Goal: Task Accomplishment & Management: Use online tool/utility

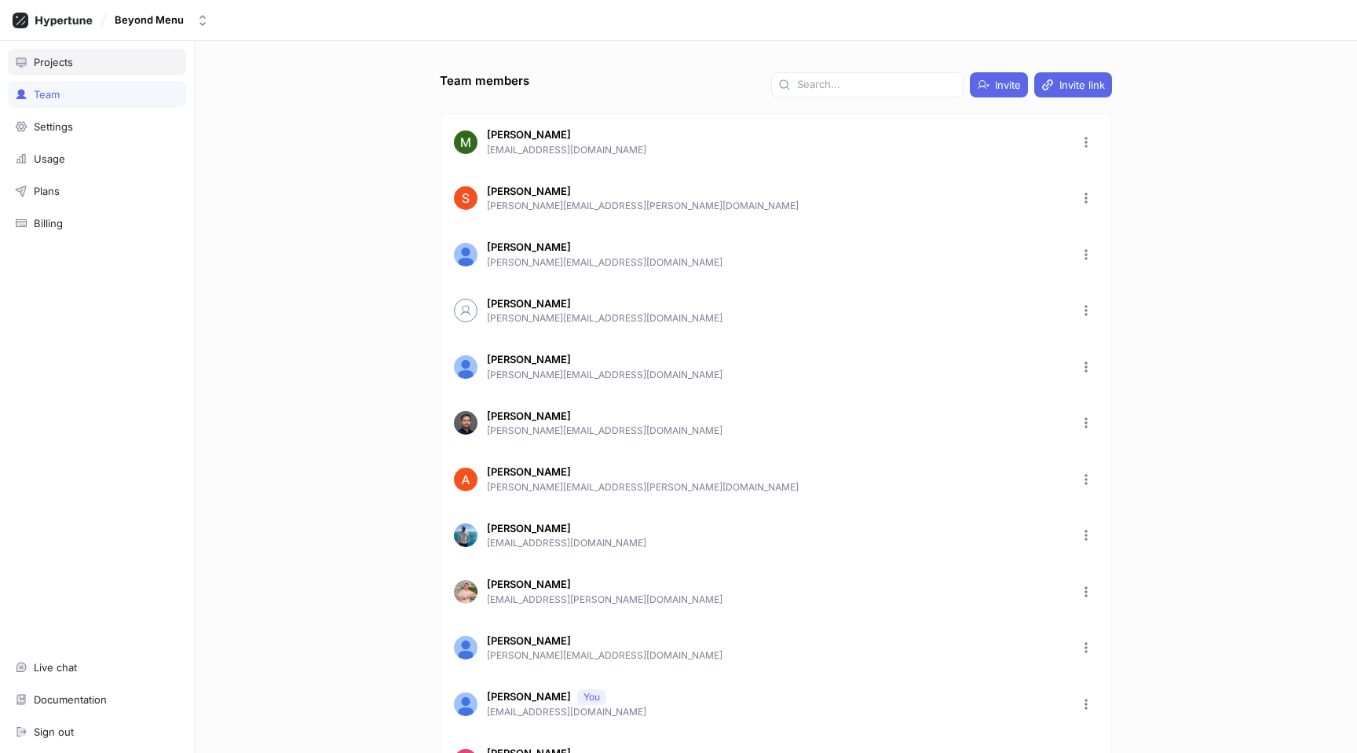
click at [74, 60] on div "Projects" at bounding box center [97, 62] width 164 height 13
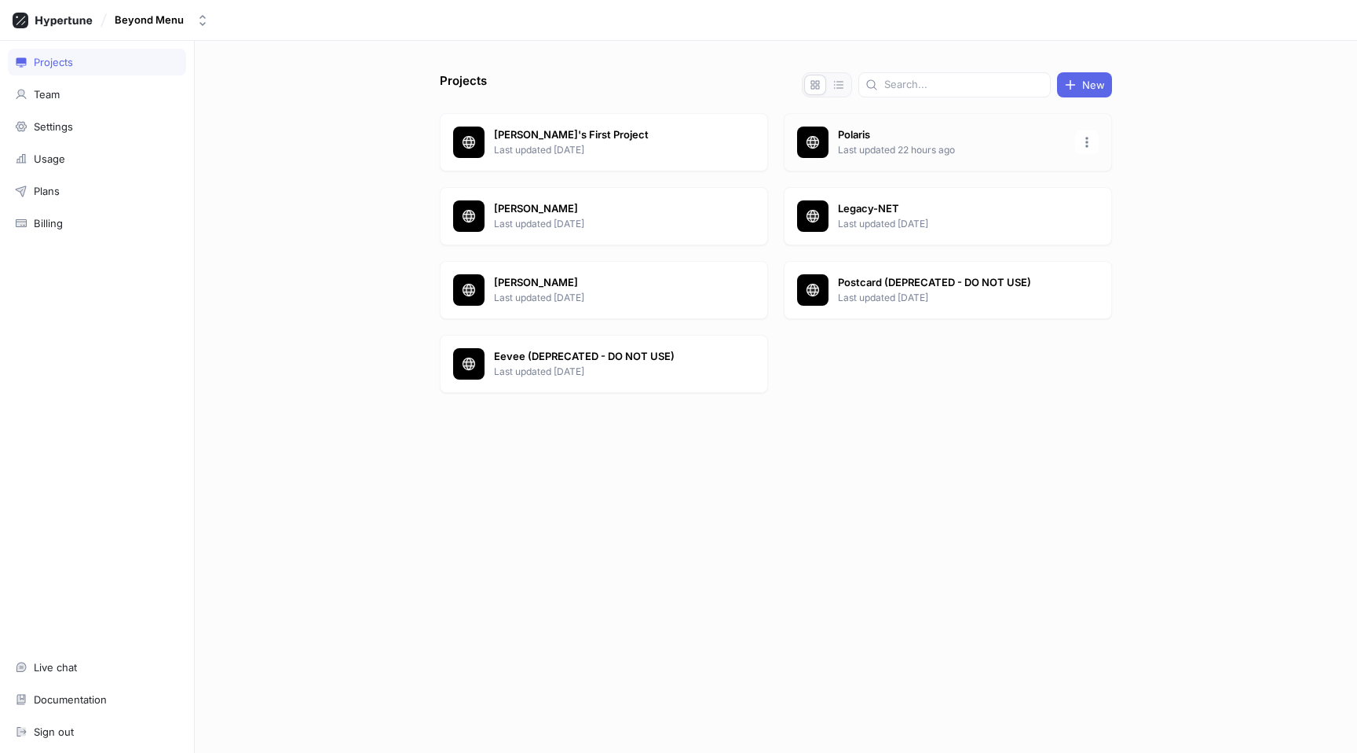
click at [958, 168] on div "Polaris Last updated 22 hours ago" at bounding box center [948, 142] width 328 height 58
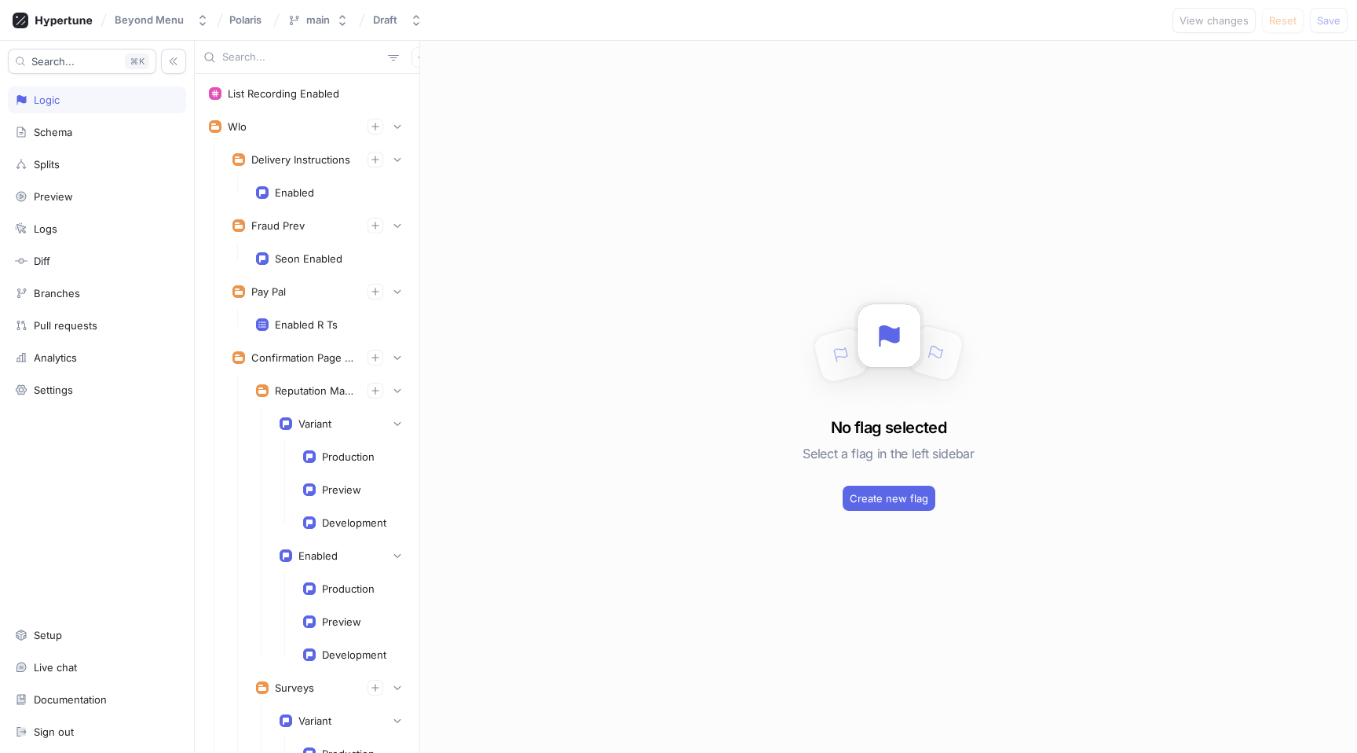
click at [278, 59] on input "text" at bounding box center [301, 57] width 159 height 16
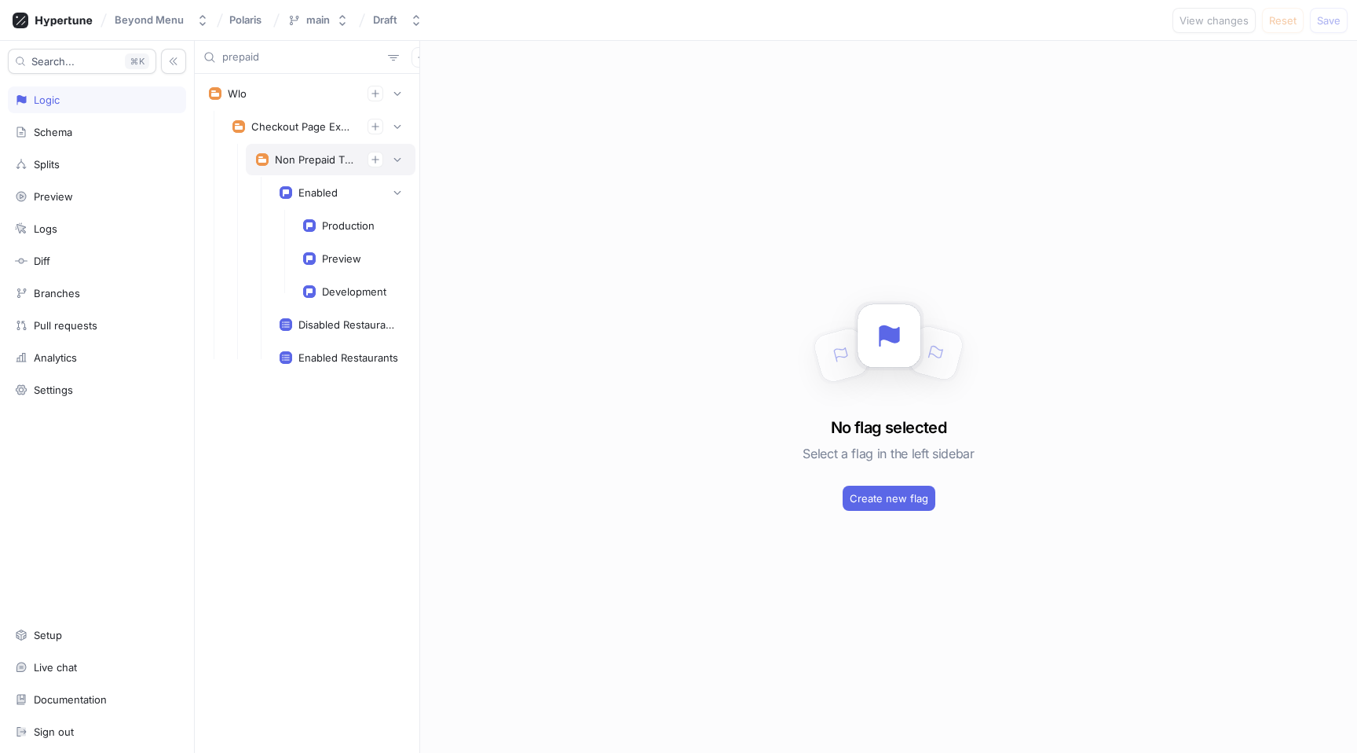
type input "prepaid"
click at [314, 163] on div "Non Prepaid Tips Experiment" at bounding box center [315, 159] width 80 height 13
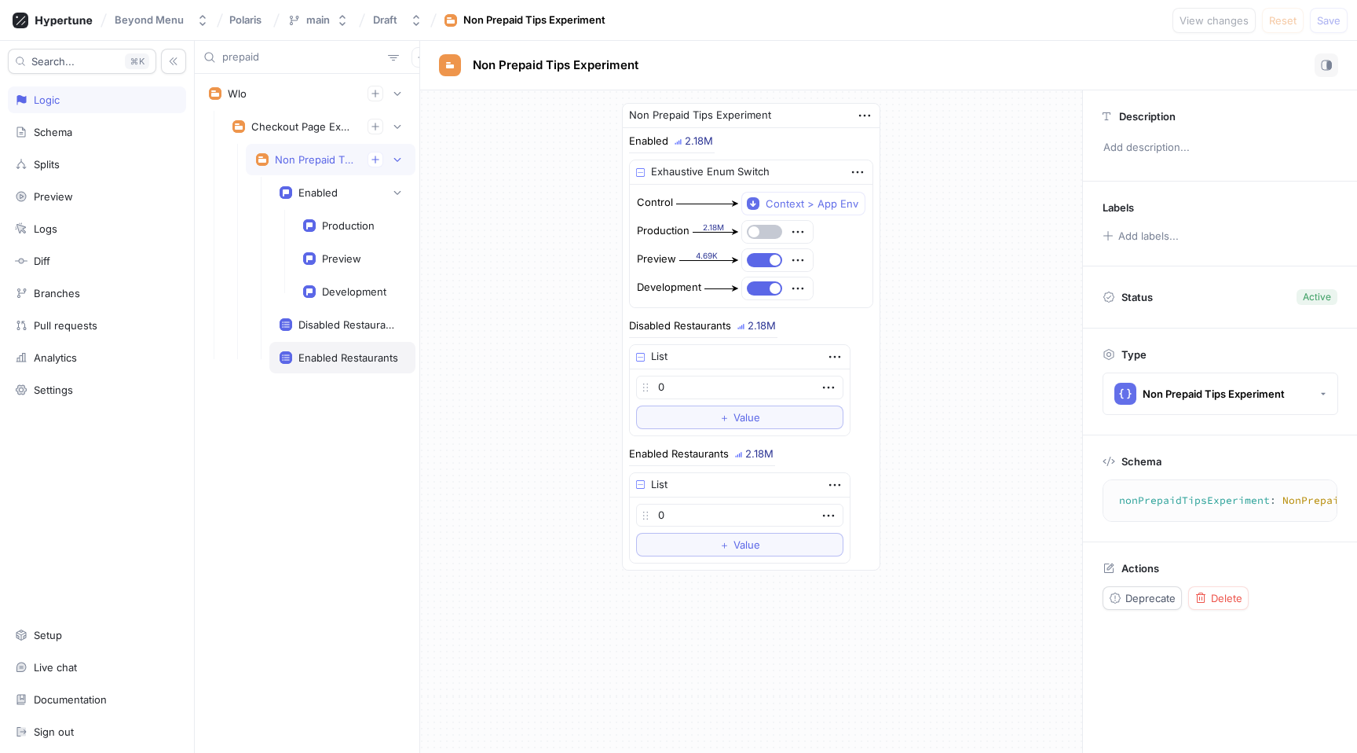
click at [349, 366] on div "Enabled Restaurants" at bounding box center [342, 357] width 146 height 31
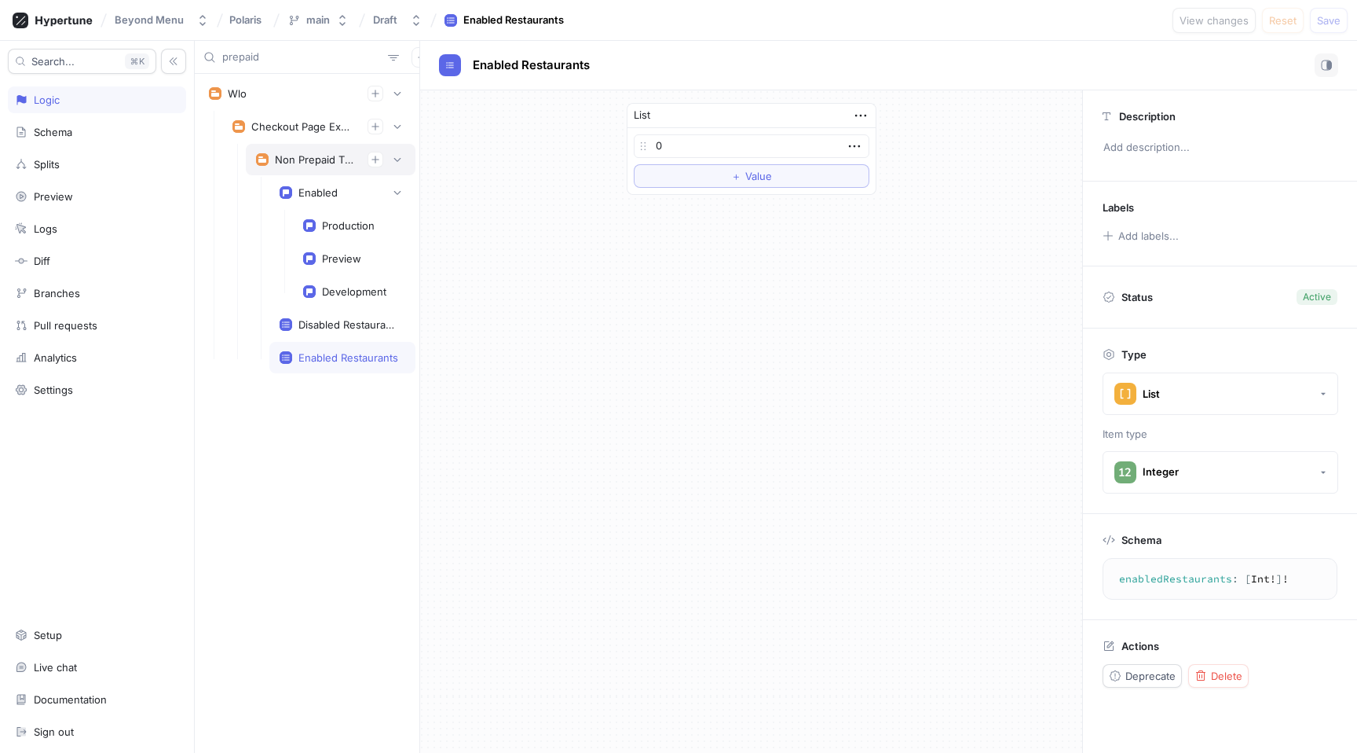
click at [293, 164] on div "Non Prepaid Tips Experiment" at bounding box center [315, 159] width 80 height 13
type textarea "nonPrepaidTipsExperiment: NonPrepaidTipsExperiment!"
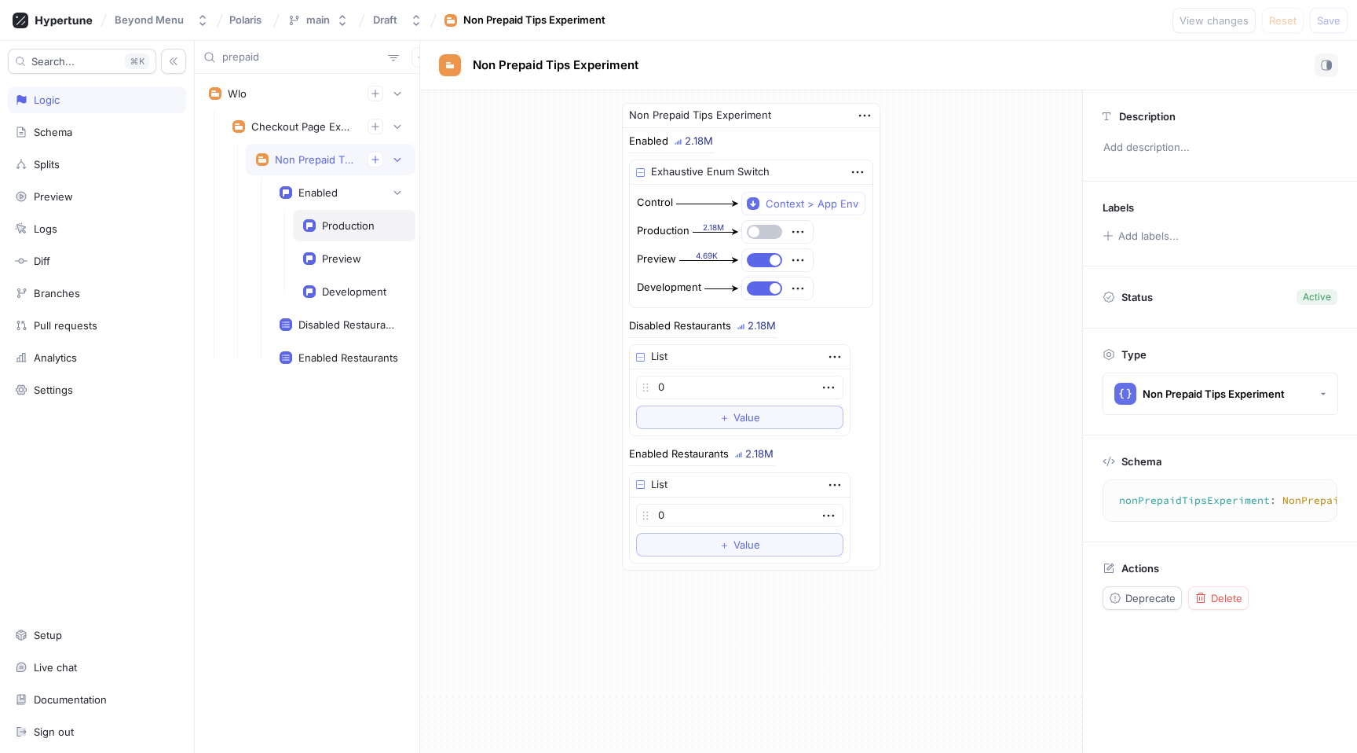
click at [338, 229] on div "Production" at bounding box center [348, 225] width 53 height 13
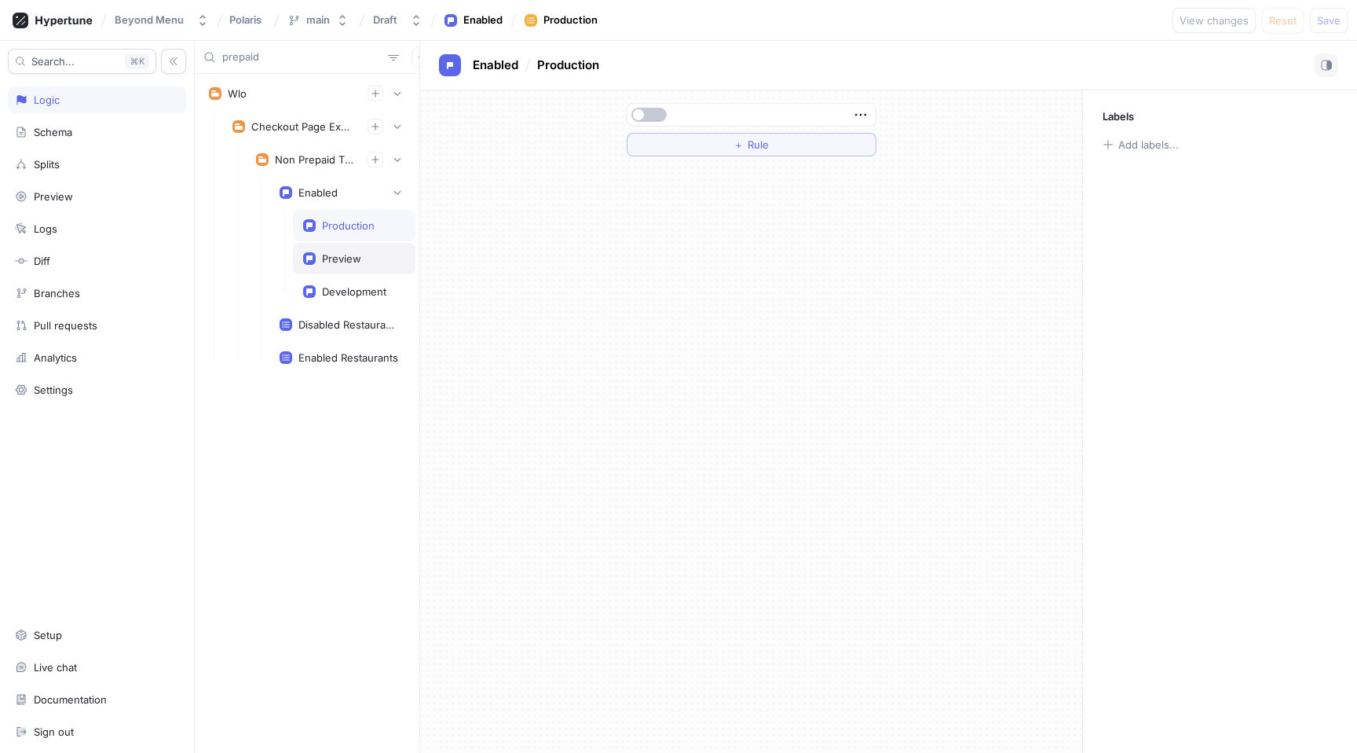
click at [339, 257] on div "Preview" at bounding box center [341, 258] width 39 height 13
click at [338, 221] on div "Production" at bounding box center [348, 225] width 53 height 13
click at [323, 188] on div "Enabled" at bounding box center [317, 192] width 39 height 13
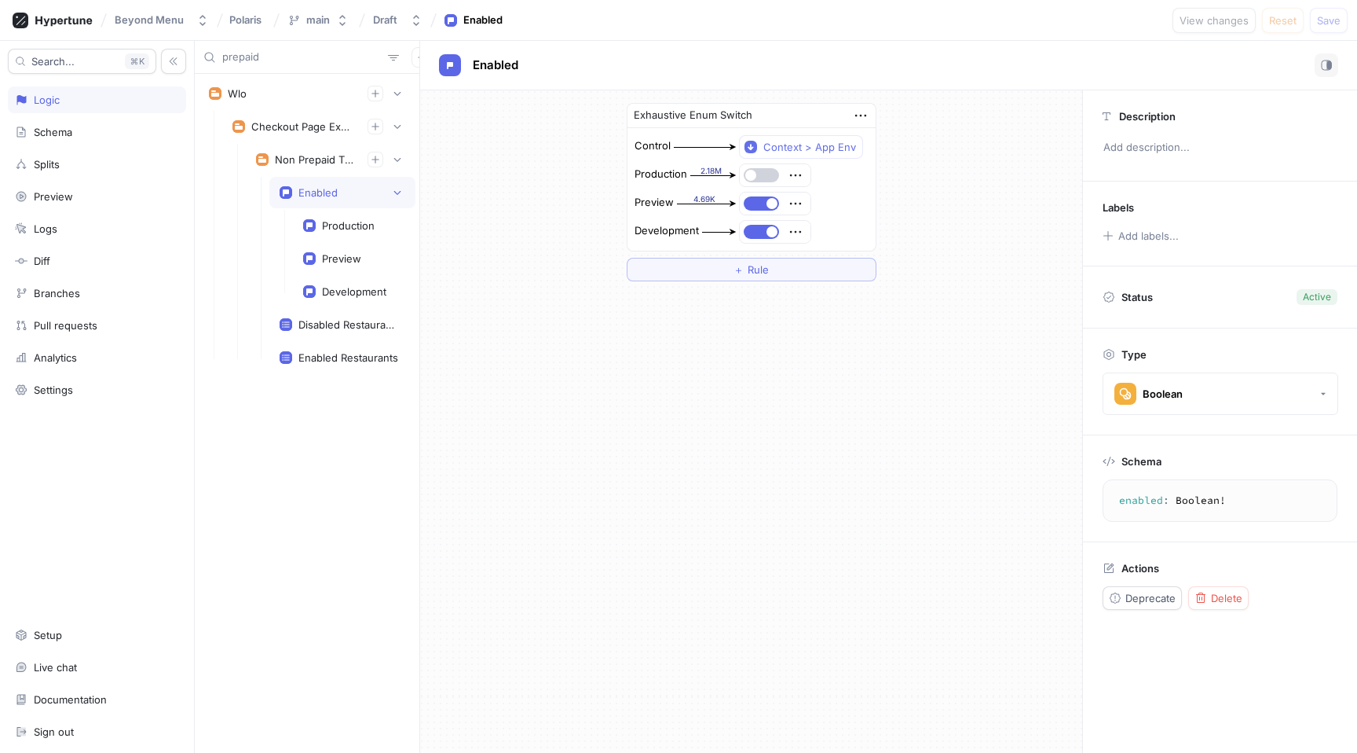
click at [760, 174] on button "button" at bounding box center [761, 175] width 35 height 14
click at [335, 362] on div "Enabled Restaurants" at bounding box center [348, 357] width 100 height 13
type textarea "enabledRestaurants: [Int!]!"
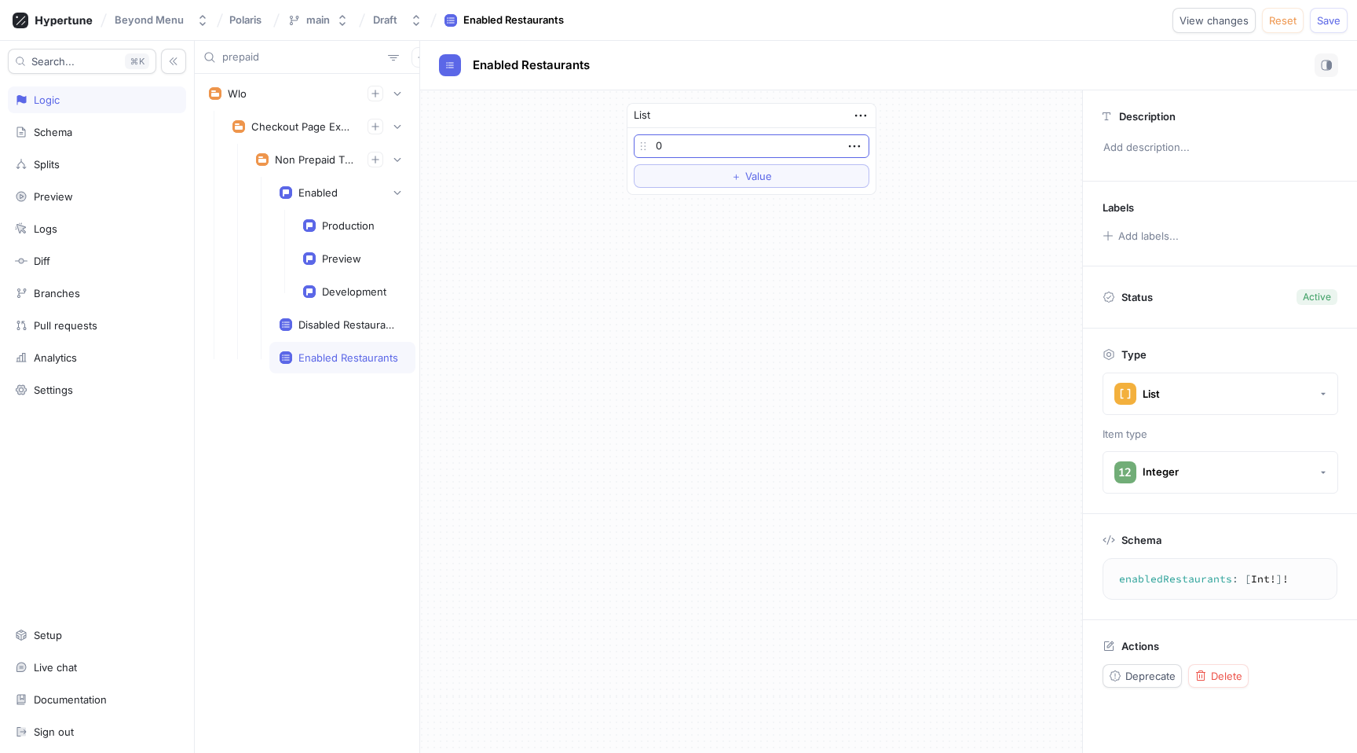
click at [687, 148] on input "0" at bounding box center [752, 146] width 236 height 24
paste input "49883"
type input "49883"
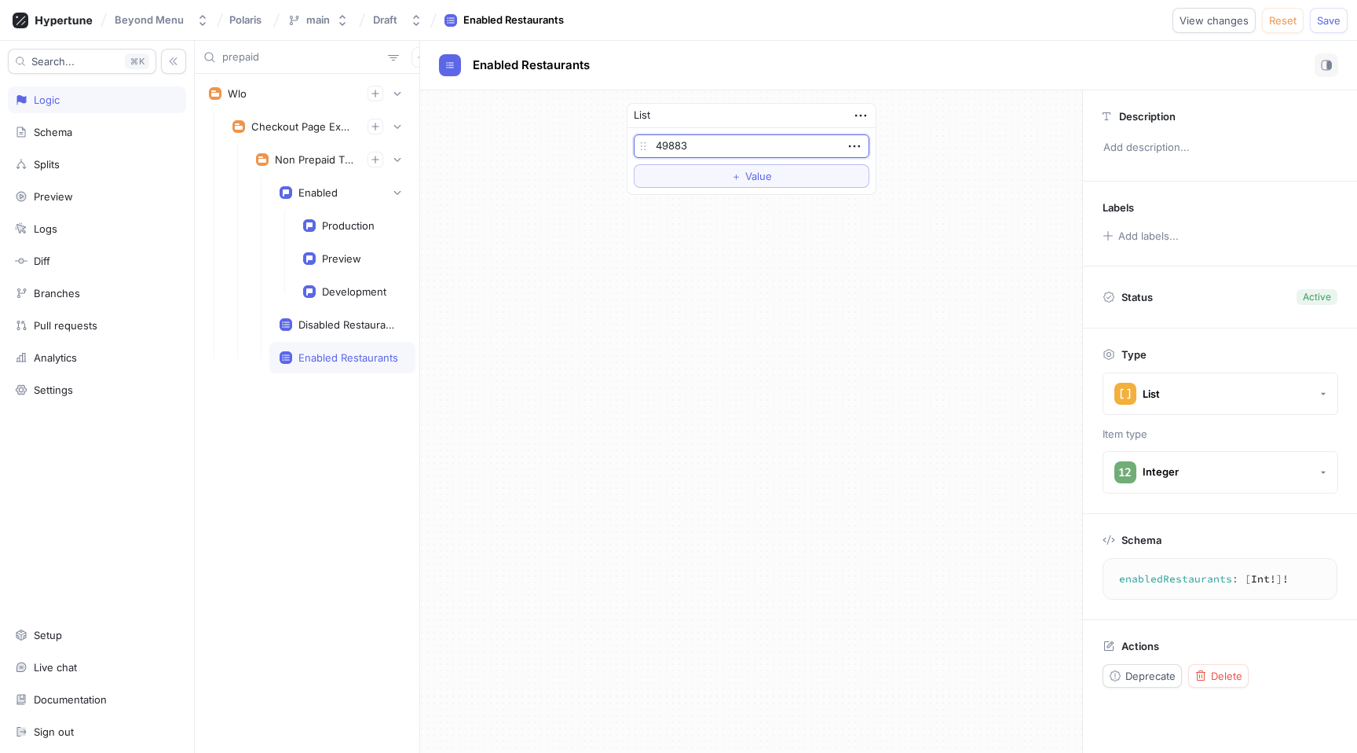
click at [694, 220] on div "List 49883 To pick up a draggable item, press the space bar. While dragging, us…" at bounding box center [751, 421] width 662 height 662
click at [1338, 19] on span "Save" at bounding box center [1329, 20] width 24 height 9
click at [356, 225] on div "Production" at bounding box center [348, 225] width 53 height 13
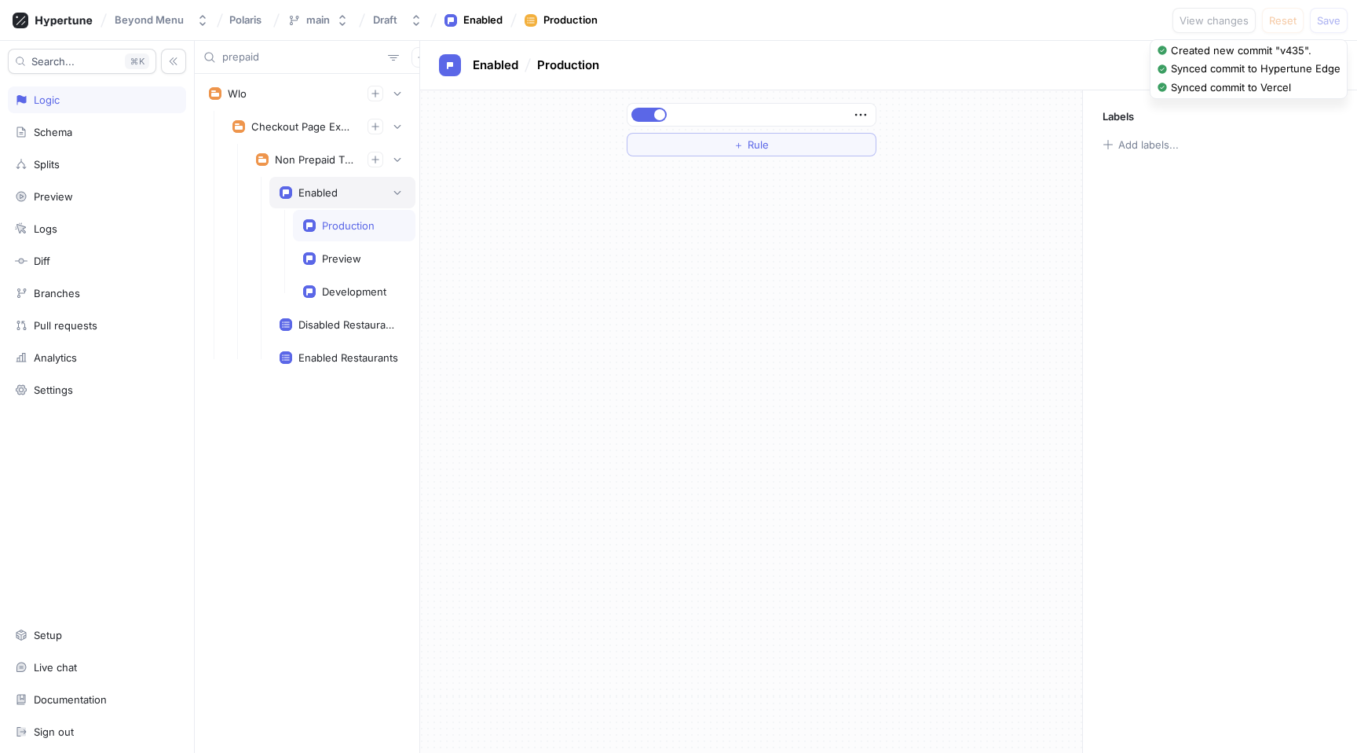
click at [333, 188] on div "Enabled" at bounding box center [317, 192] width 39 height 13
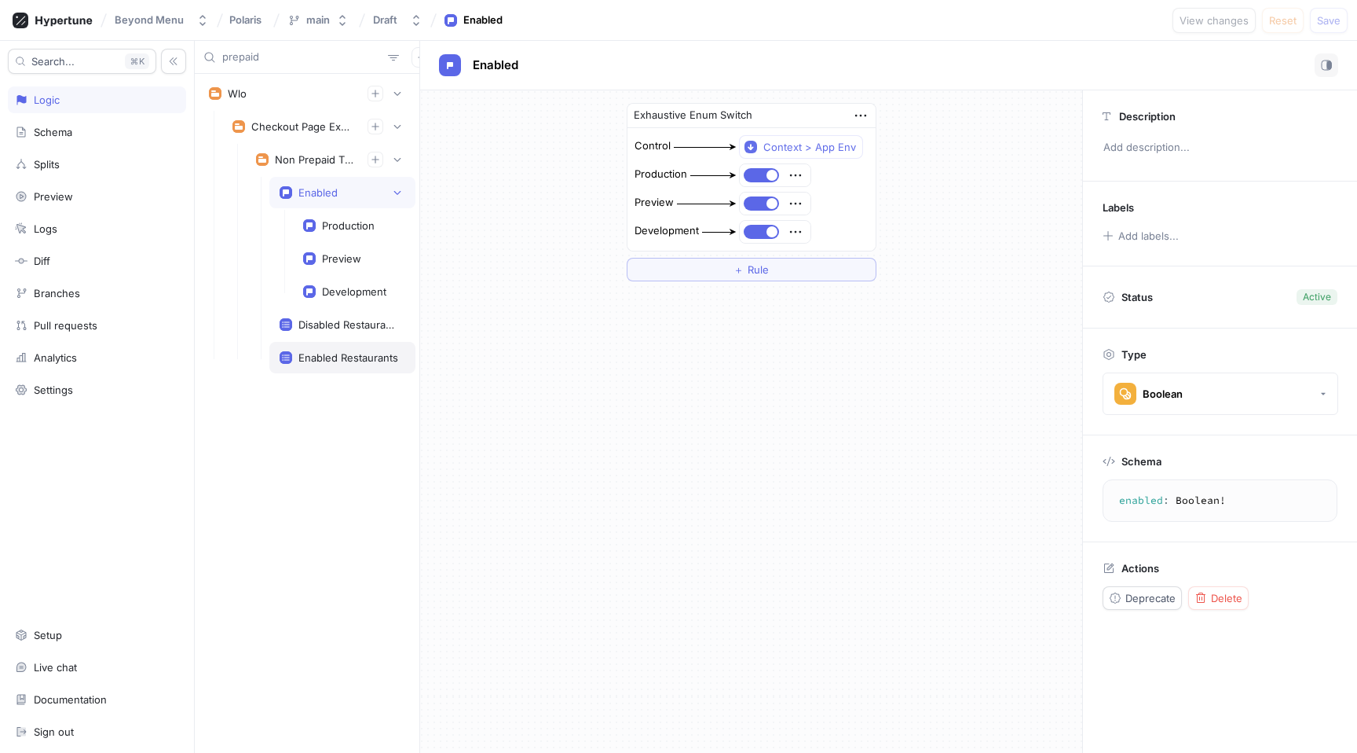
click at [343, 357] on div "Enabled Restaurants" at bounding box center [348, 357] width 100 height 13
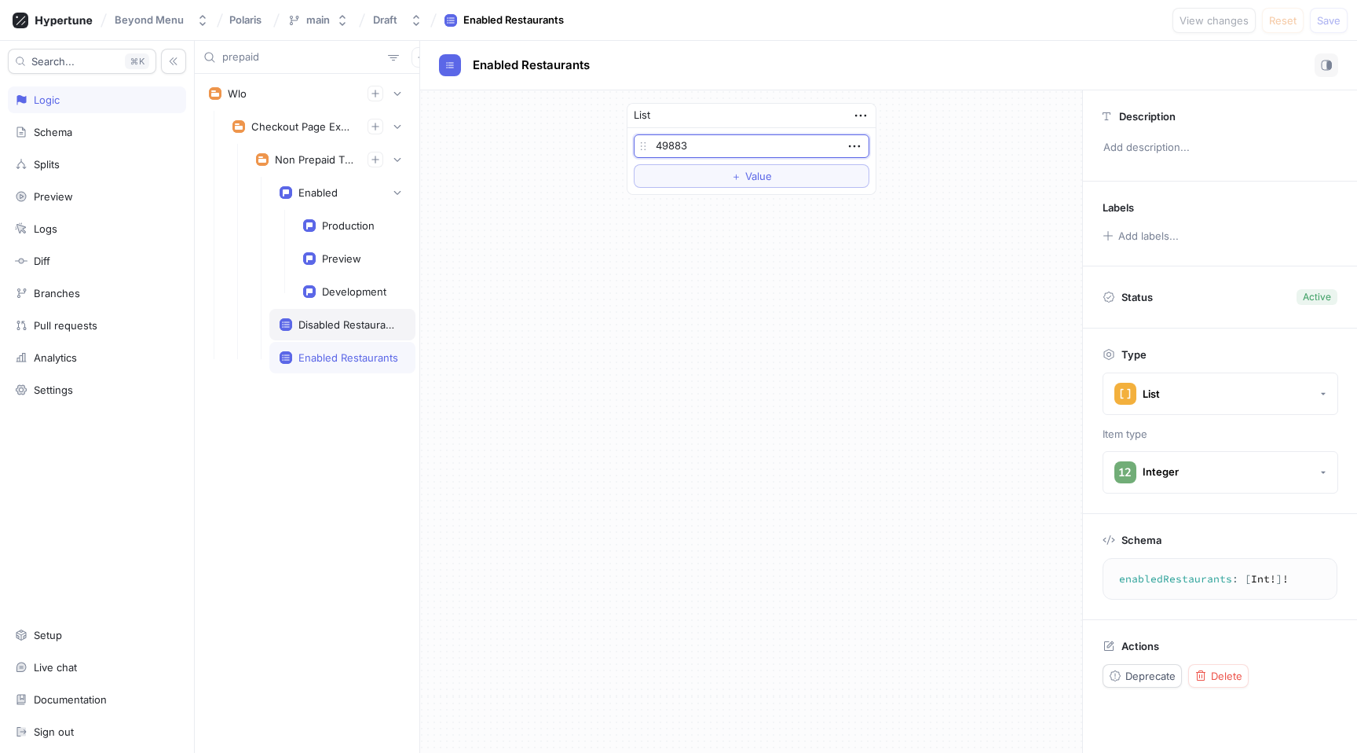
click at [341, 329] on div "Disabled Restaurants" at bounding box center [348, 324] width 101 height 13
type textarea "disabledRestaurants: [Int!]!"
